Goal: Task Accomplishment & Management: Use online tool/utility

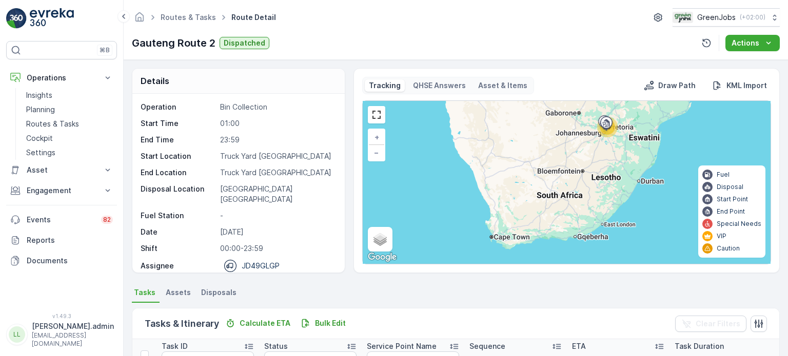
scroll to position [13, 0]
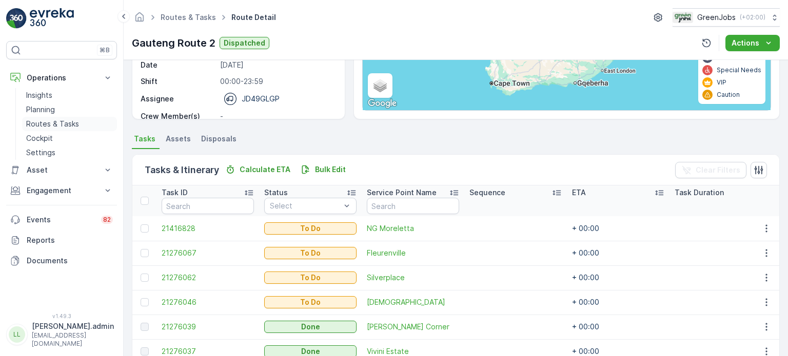
click at [46, 124] on p "Routes & Tasks" at bounding box center [52, 124] width 53 height 10
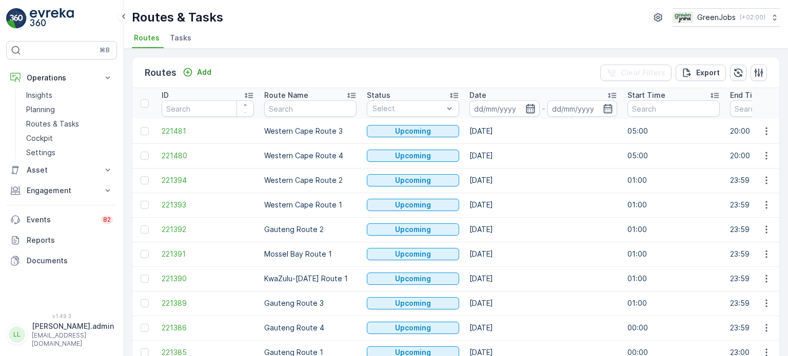
click at [530, 110] on icon "button" at bounding box center [530, 109] width 10 height 10
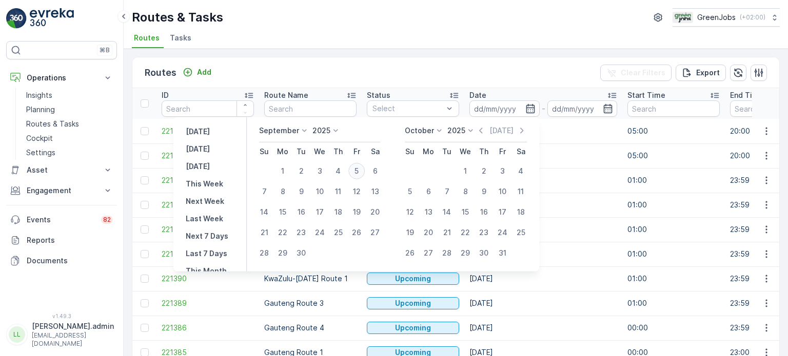
click at [359, 170] on div "5" at bounding box center [356, 171] width 16 height 16
type input "[DATE]"
click at [359, 170] on div "5" at bounding box center [356, 171] width 16 height 16
type input "[DATE]"
click at [359, 170] on div "5" at bounding box center [356, 171] width 16 height 16
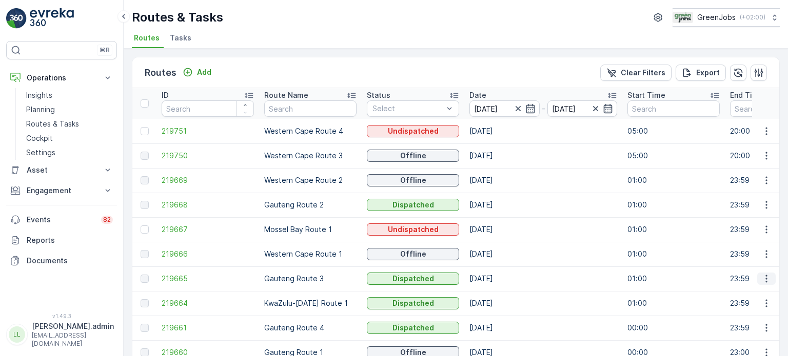
click at [761, 277] on icon "button" at bounding box center [766, 279] width 10 height 10
click at [722, 292] on span "See More Details" at bounding box center [741, 294] width 59 height 10
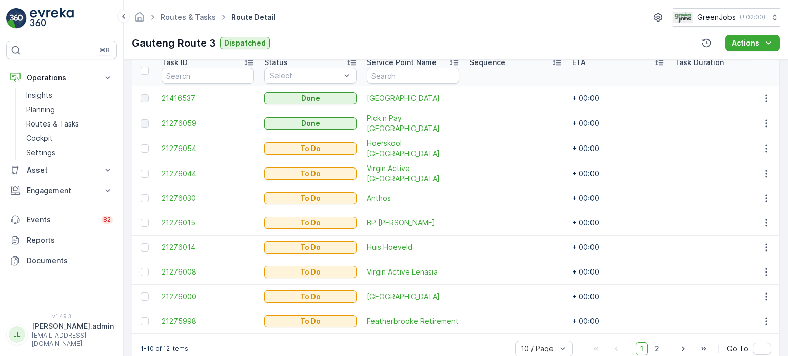
scroll to position [307, 0]
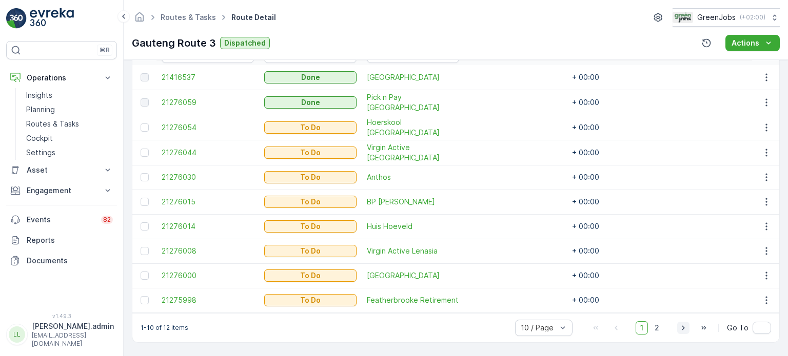
click at [680, 330] on icon "button" at bounding box center [683, 328] width 10 height 10
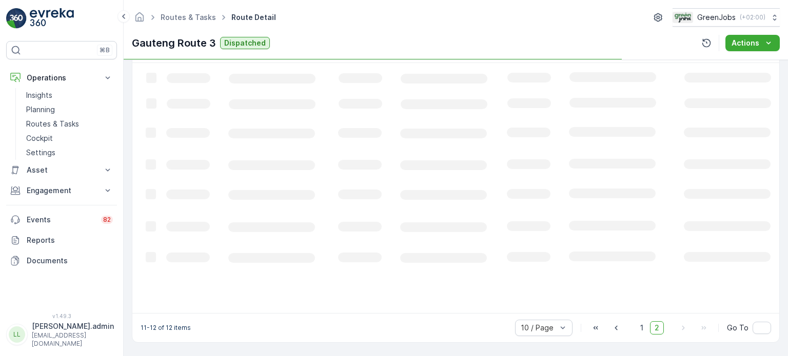
scroll to position [275, 0]
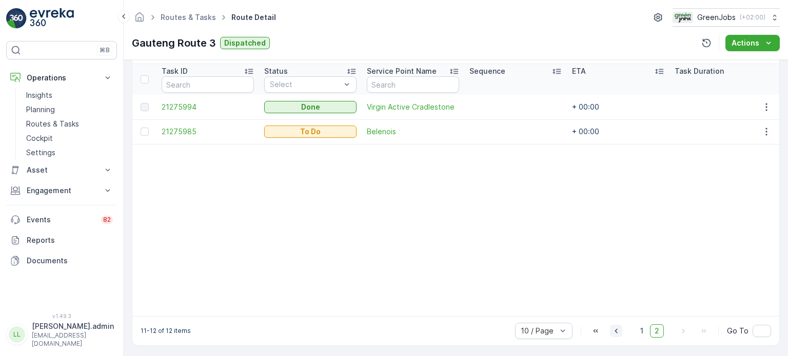
click at [619, 334] on icon "button" at bounding box center [616, 331] width 10 height 10
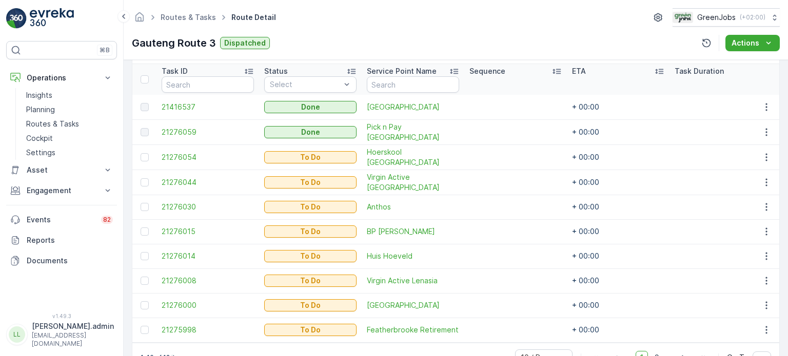
scroll to position [307, 0]
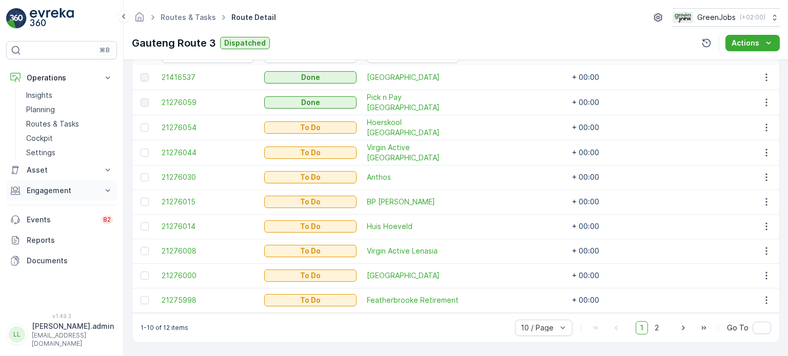
click at [50, 195] on p "Engagement" at bounding box center [62, 191] width 70 height 10
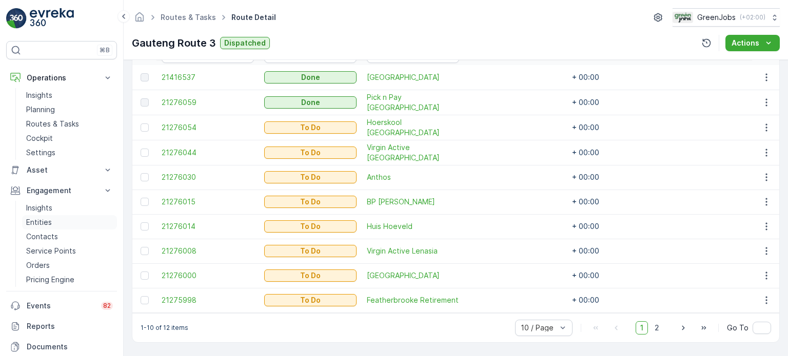
drag, startPoint x: 38, startPoint y: 250, endPoint x: 77, endPoint y: 228, distance: 45.0
click at [39, 250] on p "Service Points" at bounding box center [51, 251] width 50 height 10
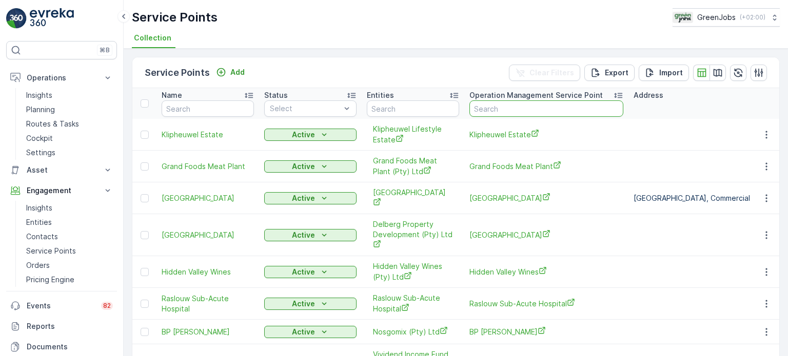
click at [507, 104] on input "text" at bounding box center [546, 109] width 154 height 16
type input "LAERSKOOL"
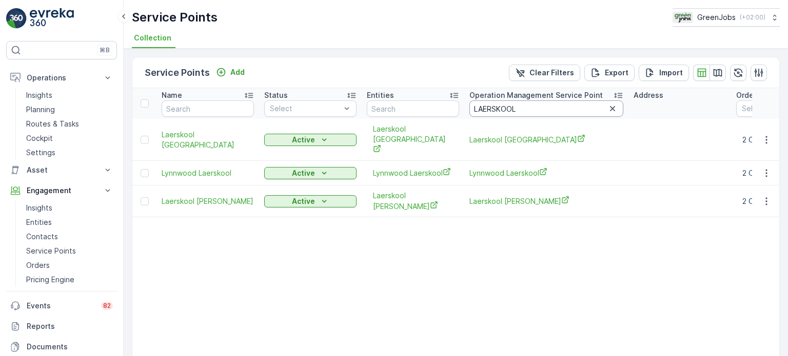
click at [529, 108] on input "LAERSKOOL" at bounding box center [546, 109] width 154 height 16
type input "L"
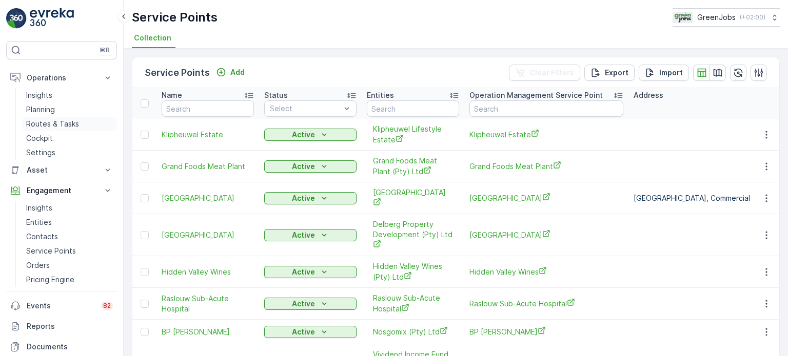
click at [70, 117] on link "Routes & Tasks" at bounding box center [69, 124] width 95 height 14
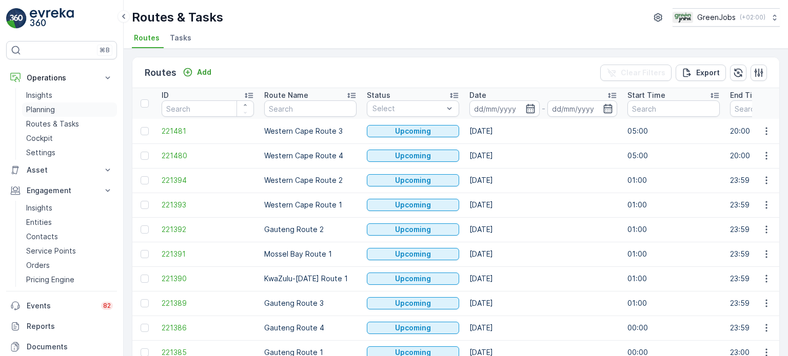
click at [39, 114] on p "Planning" at bounding box center [40, 110] width 29 height 10
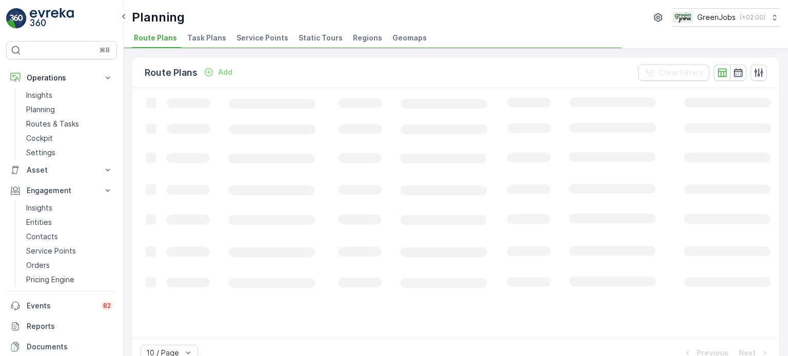
click at [222, 41] on span "Task Plans" at bounding box center [206, 38] width 39 height 10
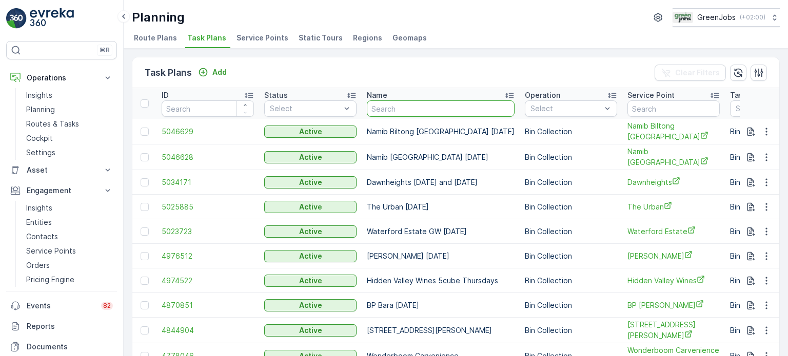
click at [448, 102] on input "text" at bounding box center [441, 109] width 148 height 16
type input "KRUGERSD"
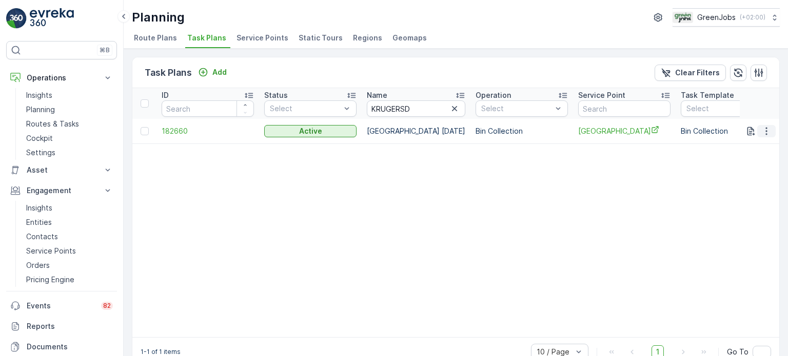
click at [767, 129] on icon "button" at bounding box center [766, 131] width 10 height 10
click at [754, 143] on span "See More Details" at bounding box center [753, 146] width 59 height 10
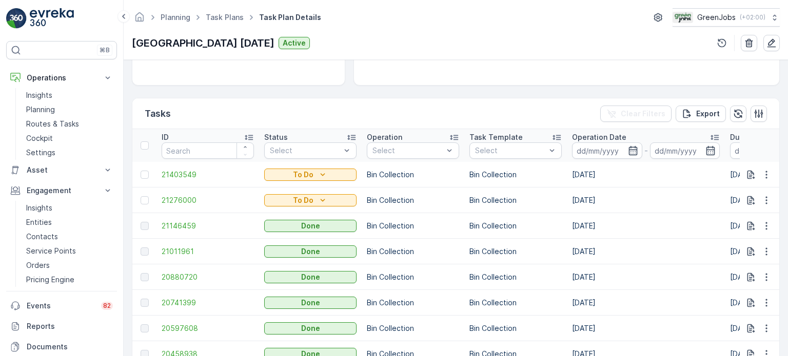
scroll to position [256, 0]
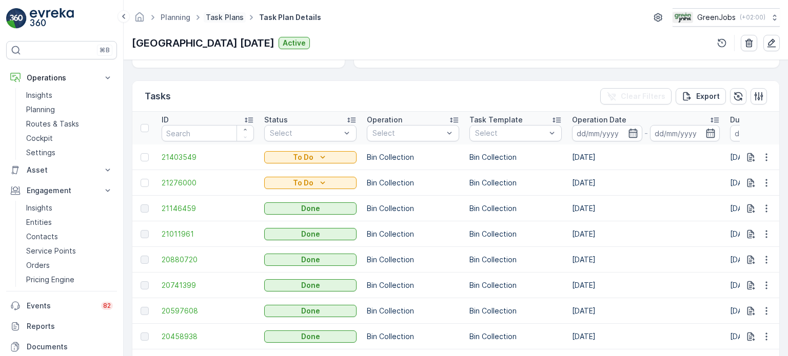
click at [227, 14] on link "Task Plans" at bounding box center [225, 17] width 38 height 9
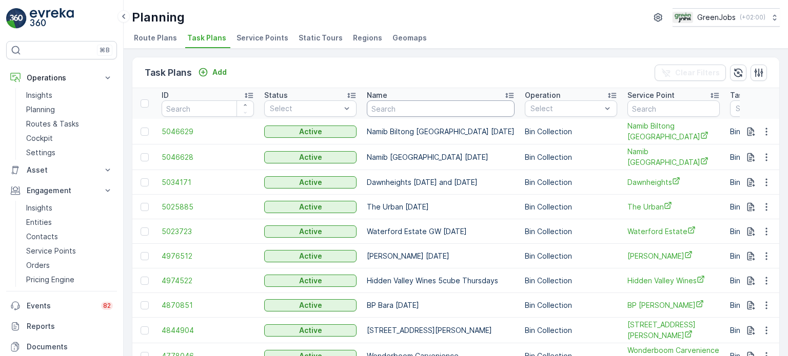
click at [421, 109] on input "text" at bounding box center [441, 109] width 148 height 16
type input "mo"
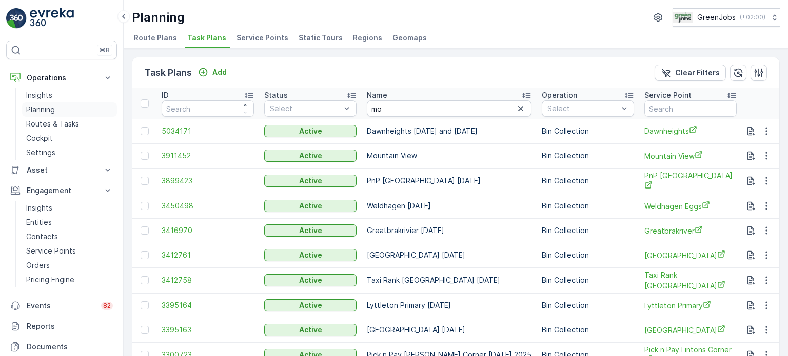
click at [42, 108] on p "Planning" at bounding box center [40, 110] width 29 height 10
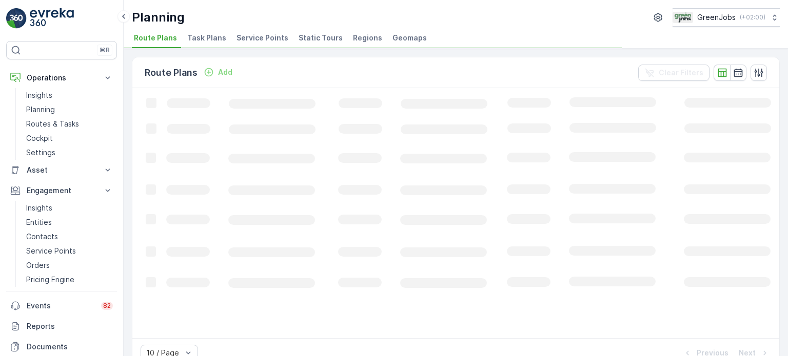
click at [245, 39] on span "Service Points" at bounding box center [262, 38] width 52 height 10
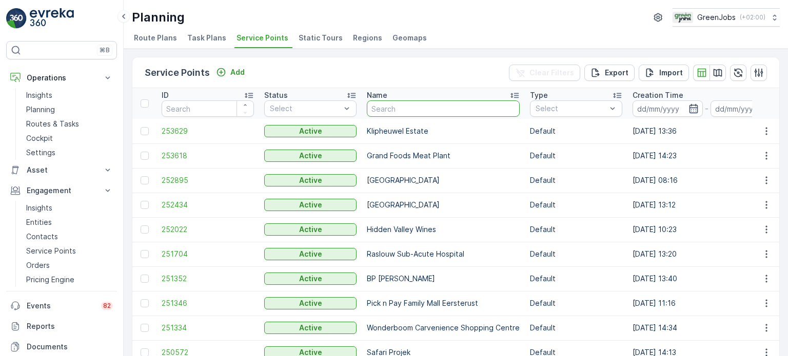
click at [466, 110] on input "text" at bounding box center [443, 109] width 153 height 16
type input "[PERSON_NAME]"
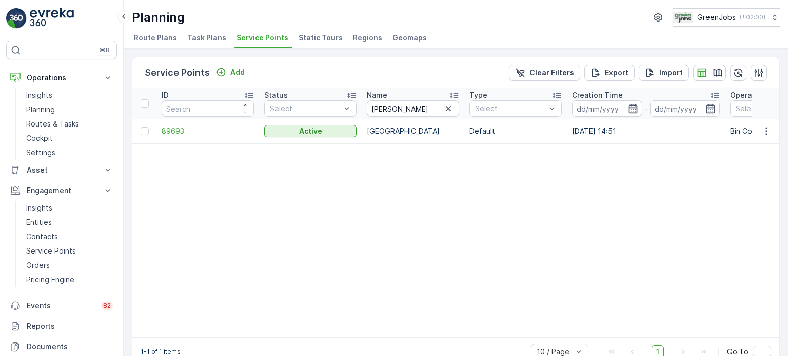
click at [140, 131] on td at bounding box center [144, 131] width 24 height 25
click at [145, 129] on div at bounding box center [145, 131] width 8 height 8
click at [141, 127] on input "checkbox" at bounding box center [141, 127] width 0 height 0
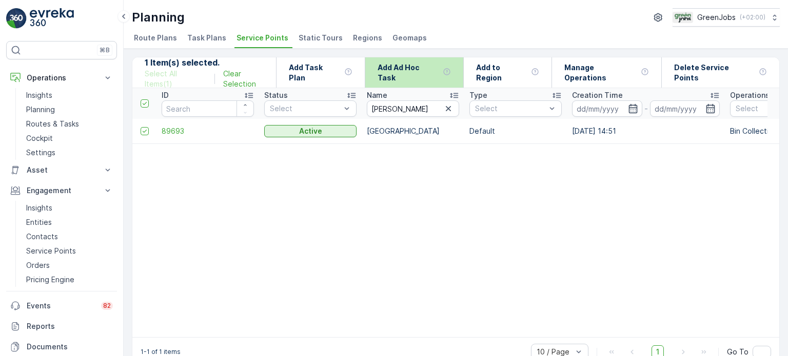
click at [414, 70] on p "Add Ad Hoc Task" at bounding box center [408, 73] width 61 height 21
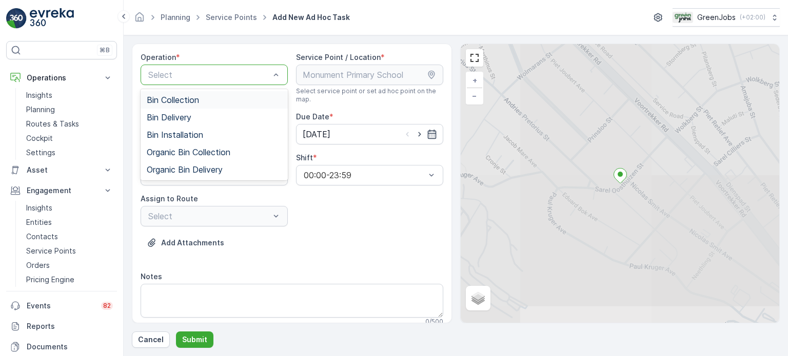
click at [205, 103] on div "Bin Collection" at bounding box center [214, 99] width 135 height 9
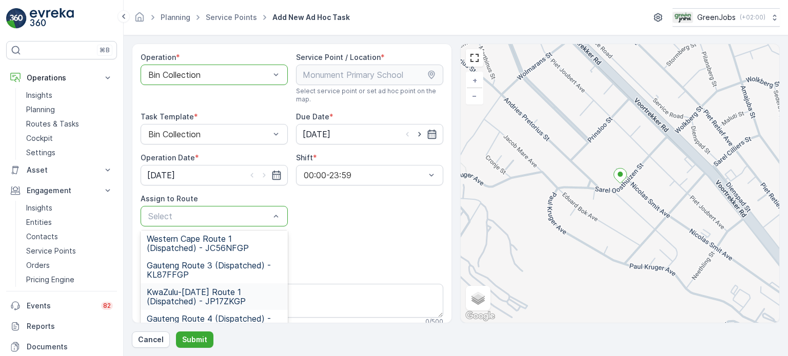
scroll to position [148, 0]
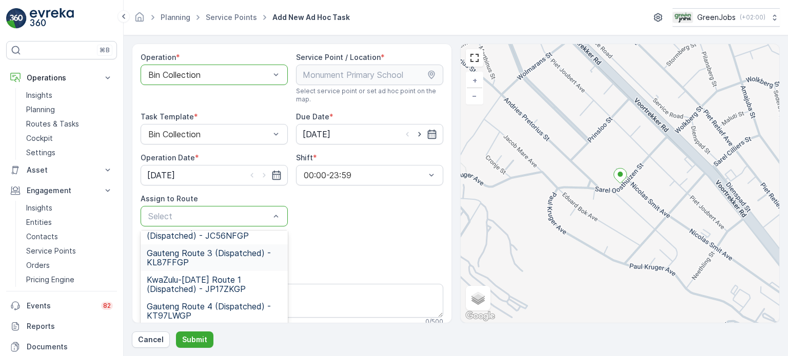
click at [204, 249] on span "Gauteng Route 3 (Dispatched) - KL87FFGP" at bounding box center [214, 258] width 135 height 18
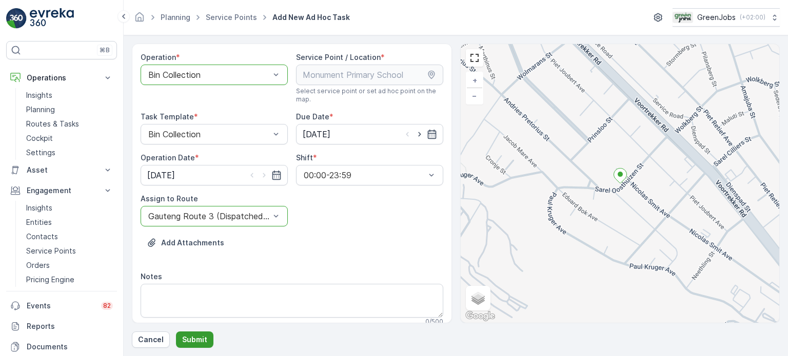
click at [203, 339] on p "Submit" at bounding box center [194, 340] width 25 height 10
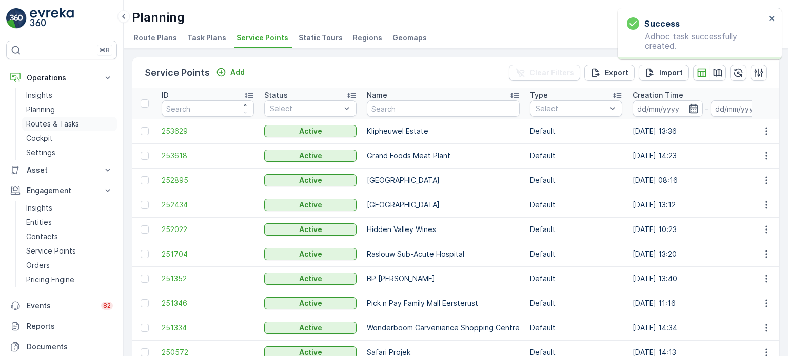
click at [57, 123] on p "Routes & Tasks" at bounding box center [52, 124] width 53 height 10
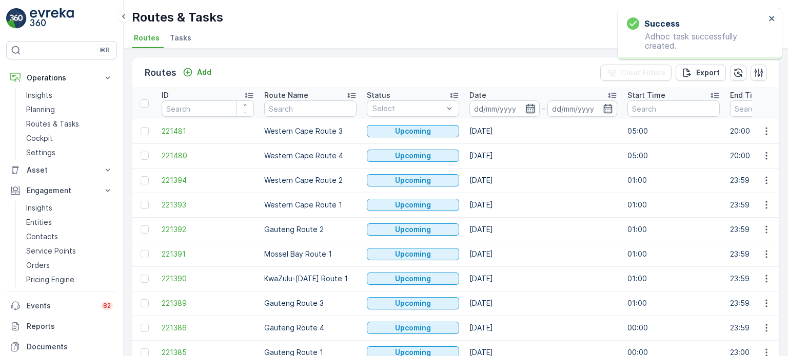
click at [526, 109] on icon "button" at bounding box center [530, 108] width 9 height 9
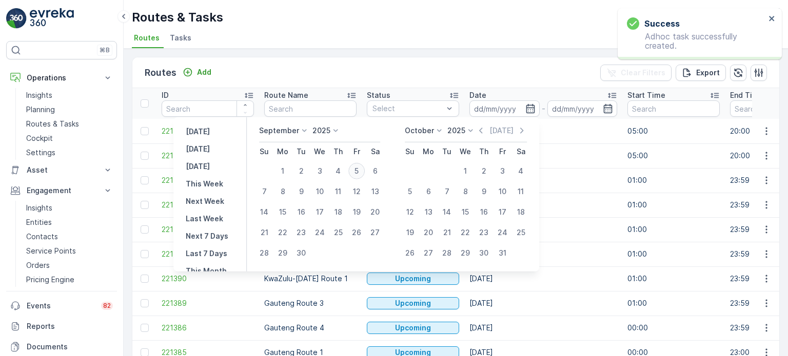
click at [357, 168] on div "5" at bounding box center [356, 171] width 16 height 16
type input "[DATE]"
click at [357, 168] on div "5" at bounding box center [356, 171] width 16 height 16
type input "[DATE]"
click at [357, 168] on div "5" at bounding box center [356, 171] width 16 height 16
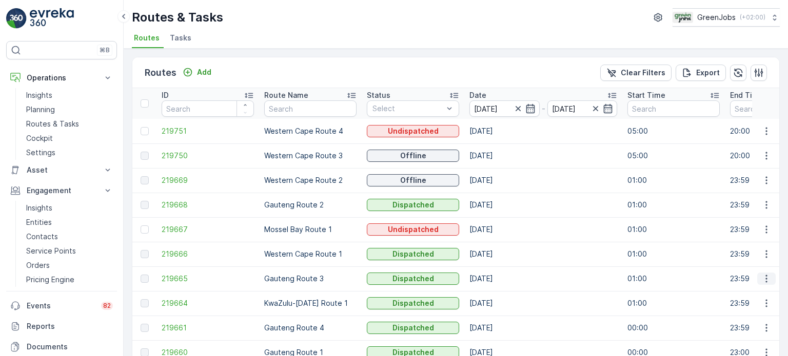
click at [762, 279] on icon "button" at bounding box center [766, 279] width 10 height 10
click at [734, 293] on span "See More Details" at bounding box center [741, 294] width 59 height 10
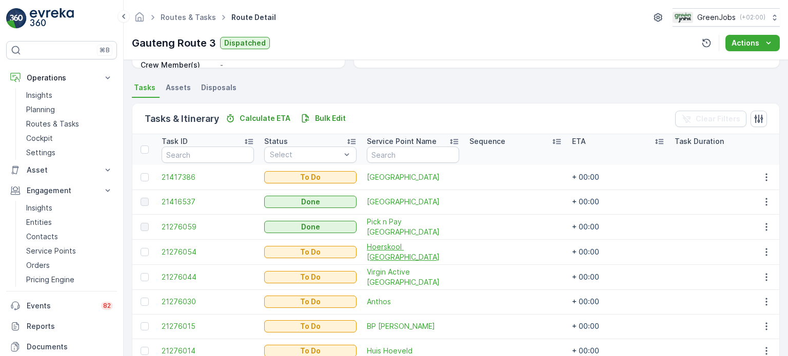
scroll to position [307, 0]
